Goal: Transaction & Acquisition: Book appointment/travel/reservation

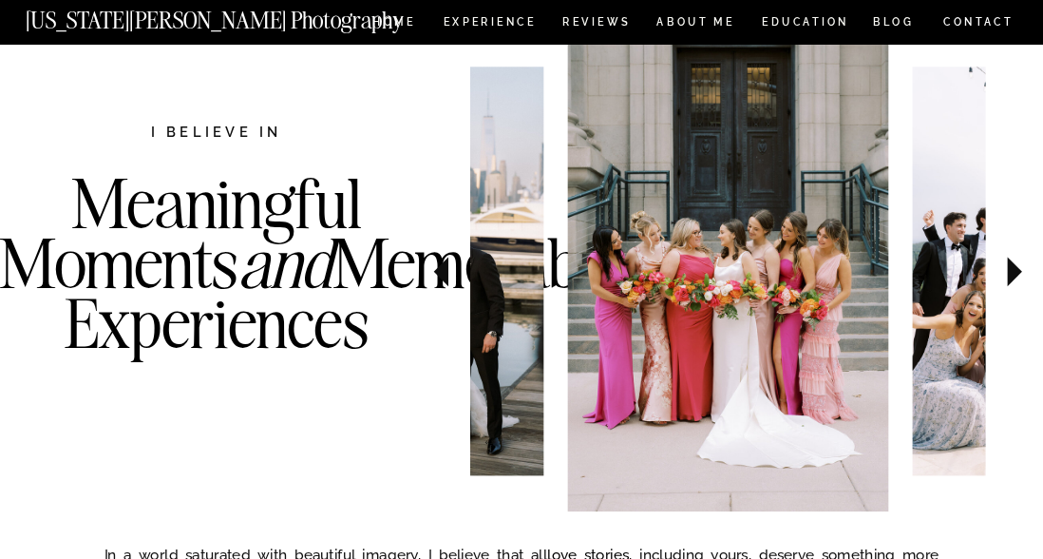
scroll to position [613, 0]
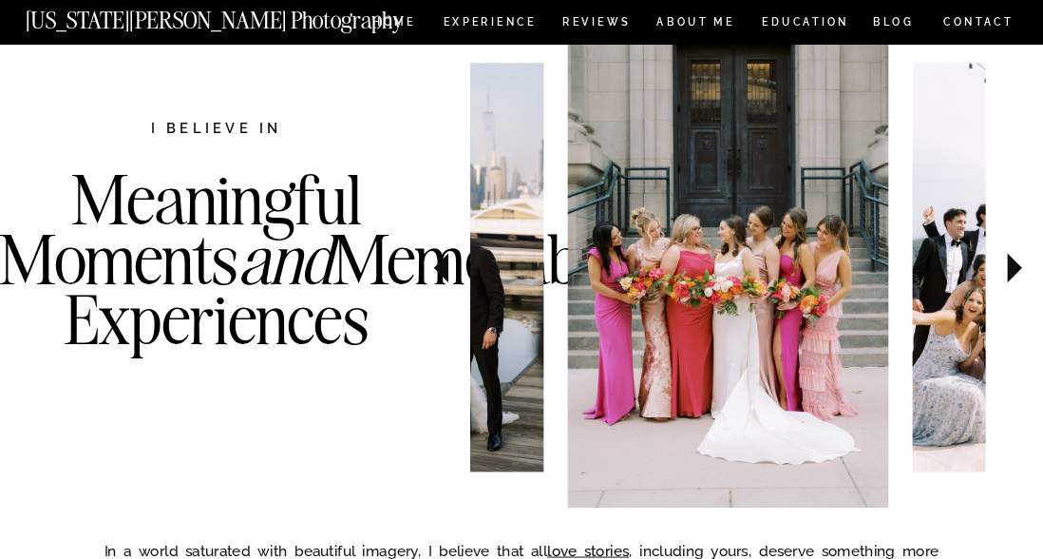
click at [1019, 275] on icon at bounding box center [1015, 268] width 58 height 61
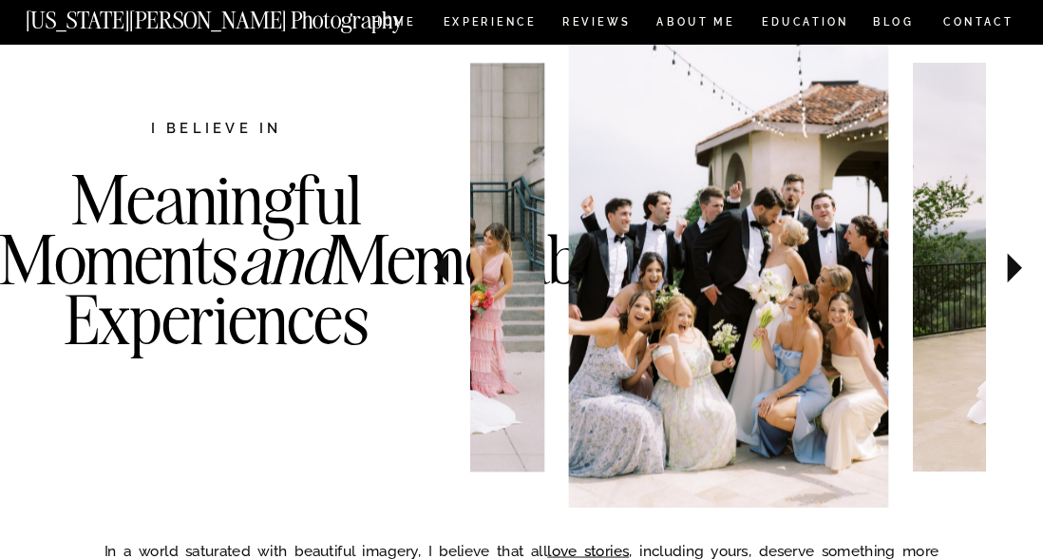
click at [1019, 275] on icon at bounding box center [1015, 268] width 58 height 61
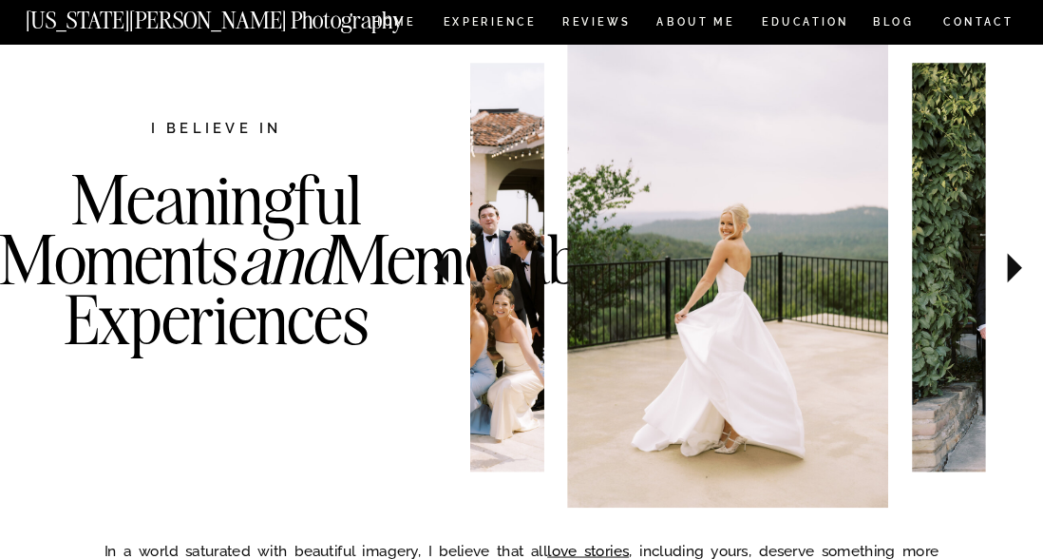
click at [1019, 275] on icon at bounding box center [1015, 268] width 58 height 61
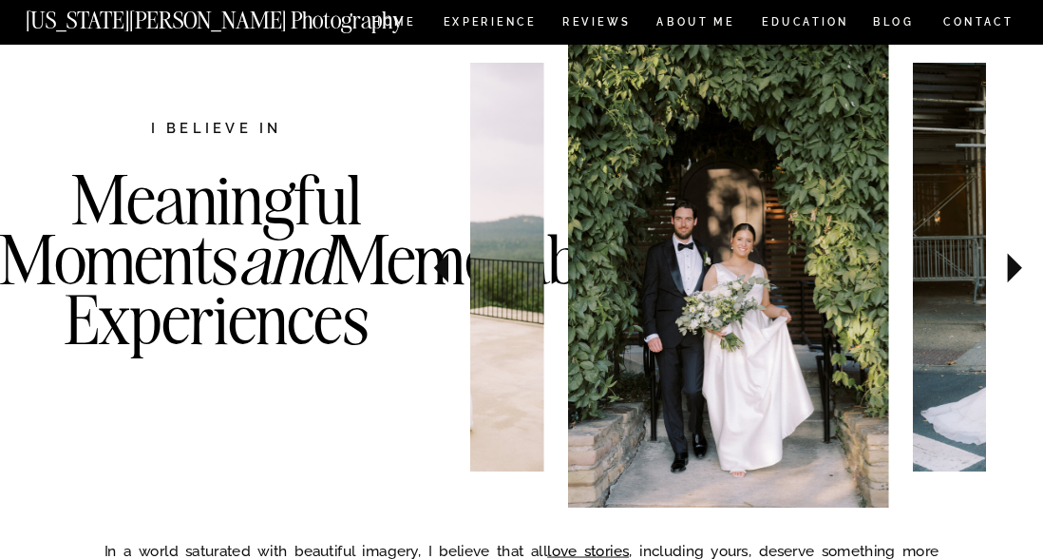
click at [1019, 275] on icon at bounding box center [1015, 268] width 58 height 61
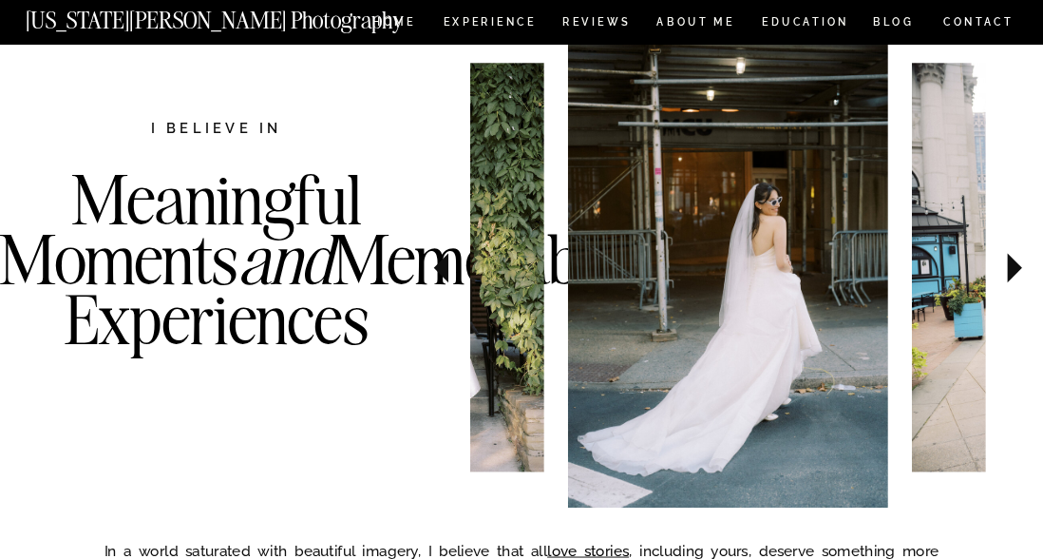
click at [1019, 275] on icon at bounding box center [1015, 268] width 58 height 61
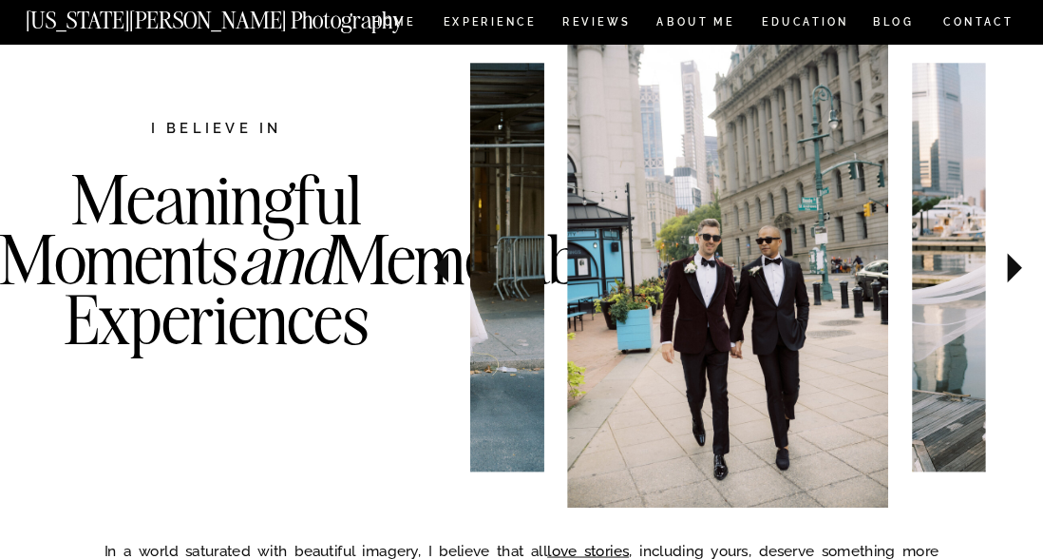
click at [1019, 275] on icon at bounding box center [1015, 268] width 58 height 61
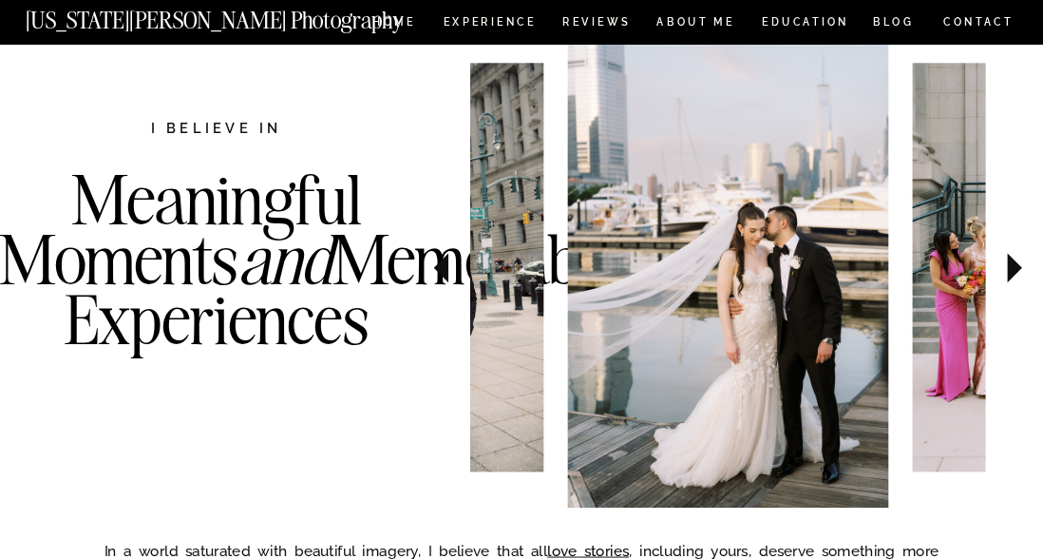
click at [1019, 275] on icon at bounding box center [1015, 268] width 58 height 61
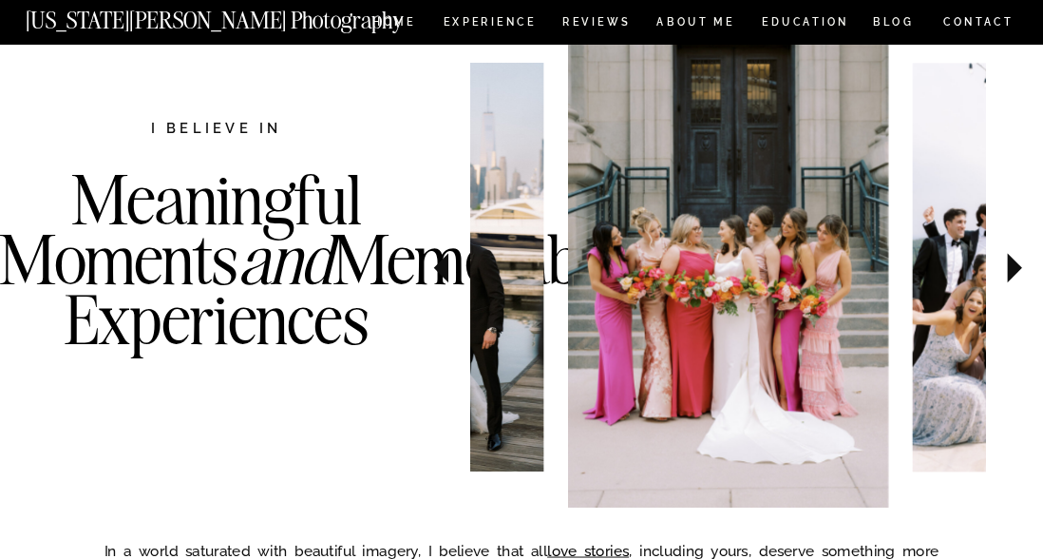
click at [1019, 275] on icon at bounding box center [1015, 268] width 58 height 61
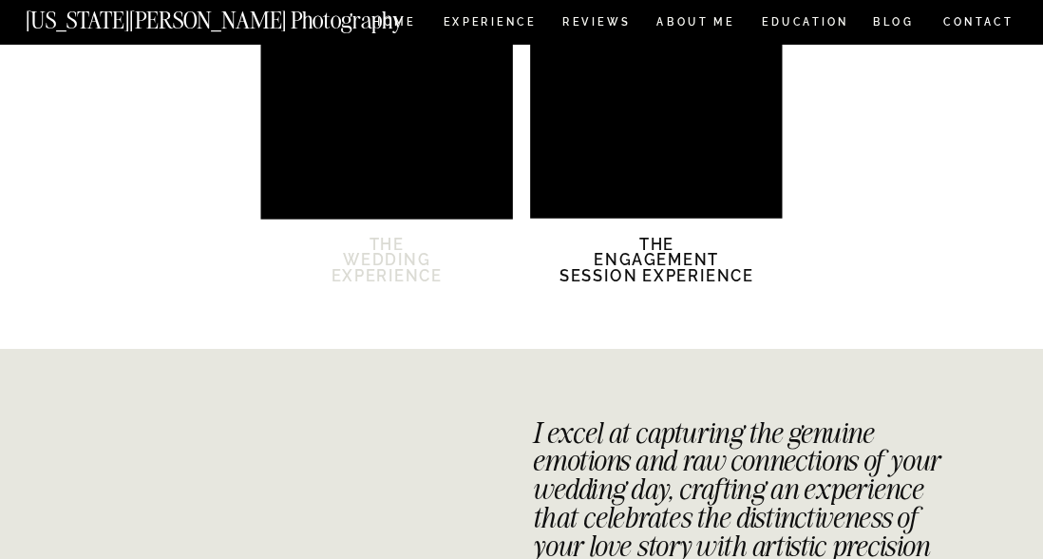
scroll to position [3163, 0]
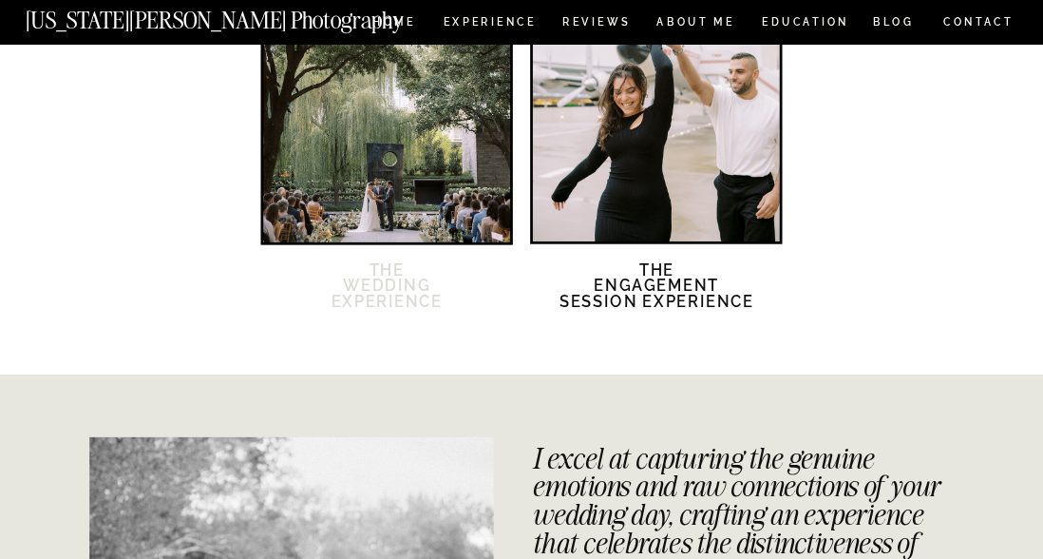
click at [390, 292] on h2 "The Wedding Experience" at bounding box center [386, 294] width 149 height 67
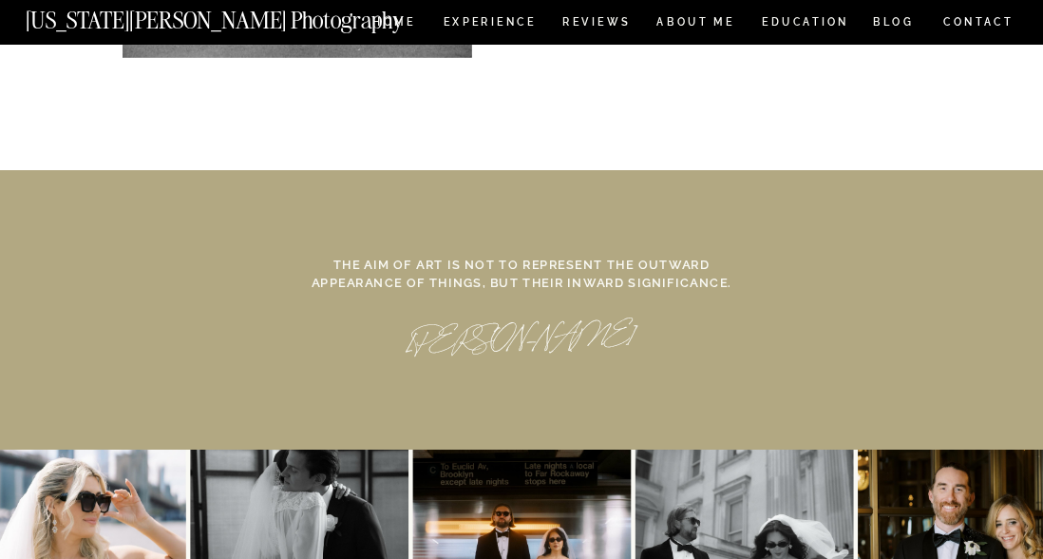
scroll to position [8253, 0]
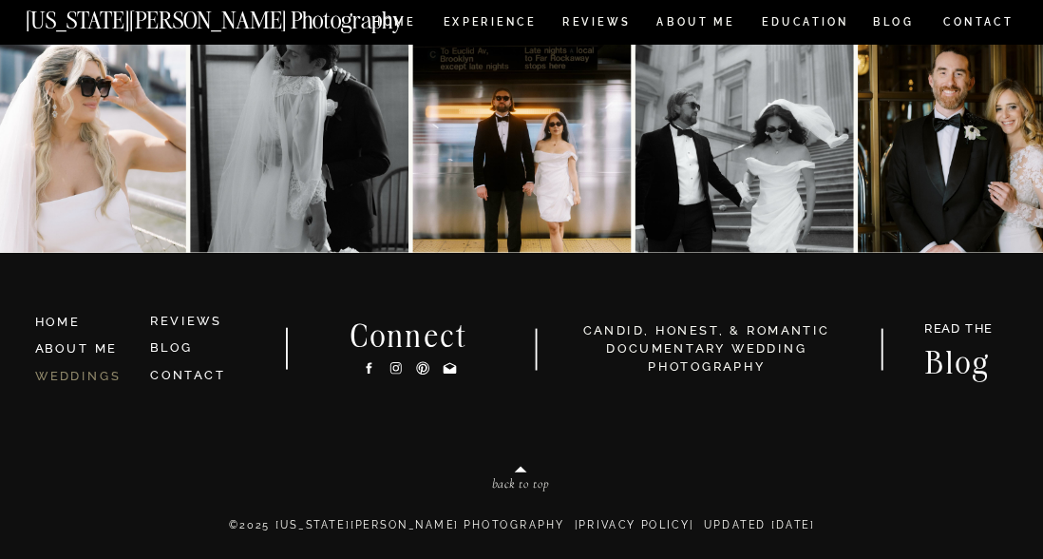
click at [110, 374] on link "WEDDINGS" at bounding box center [78, 375] width 86 height 14
click at [102, 375] on link "WEDDINGS" at bounding box center [78, 375] width 86 height 14
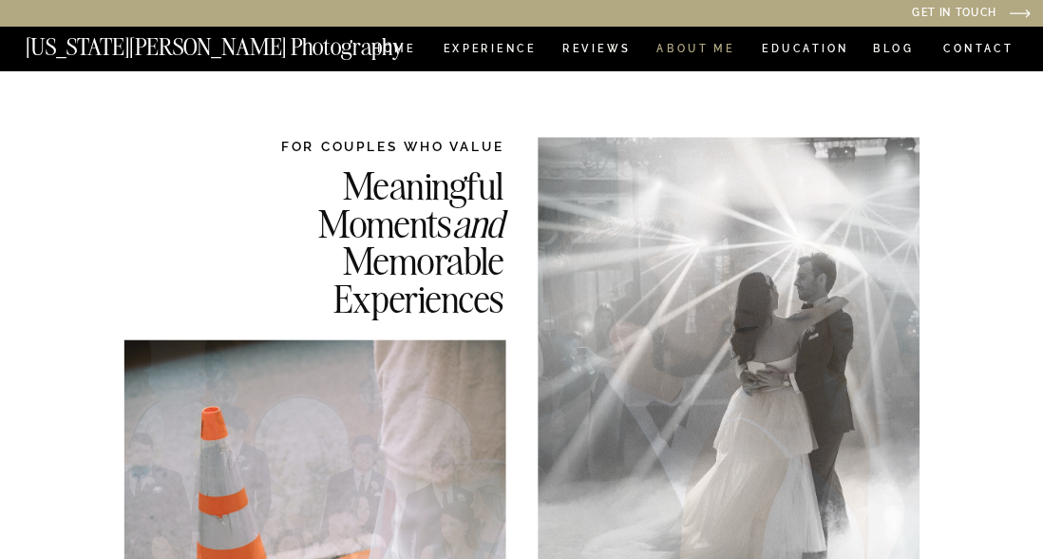
click at [707, 47] on nav "ABOUT ME" at bounding box center [696, 52] width 79 height 15
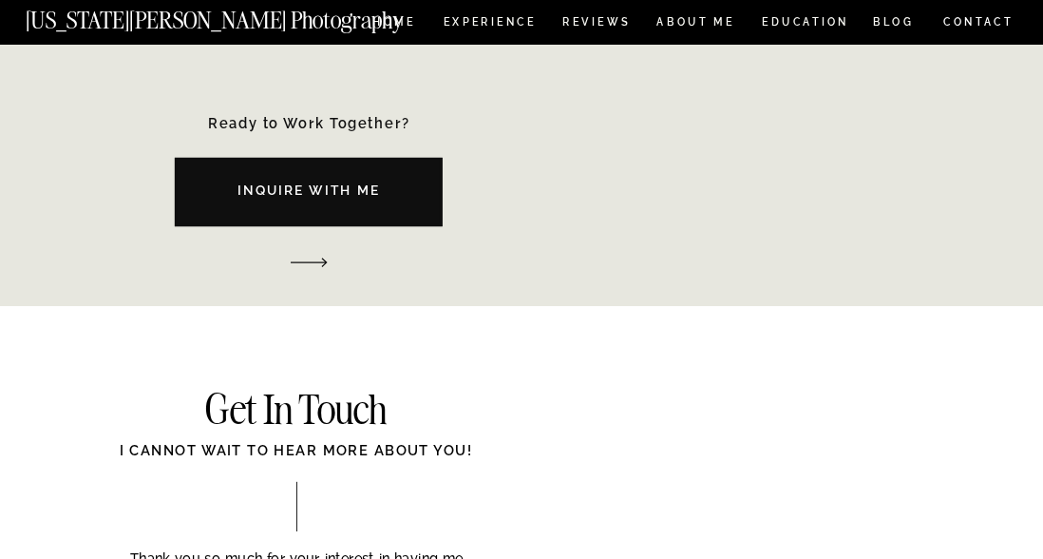
scroll to position [2428, 0]
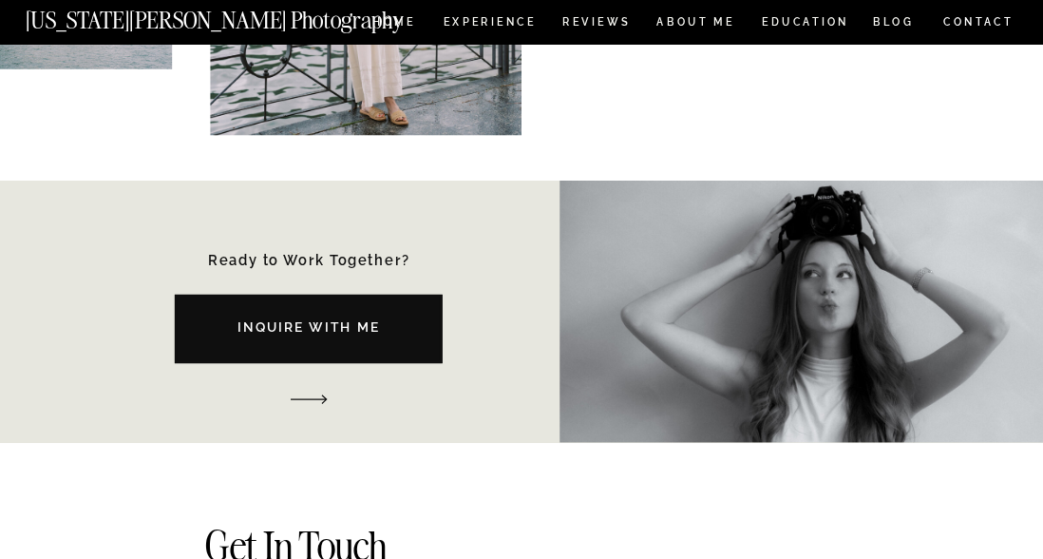
click at [277, 333] on nav "Inquire with me" at bounding box center [309, 332] width 332 height 28
